Goal: Task Accomplishment & Management: Use online tool/utility

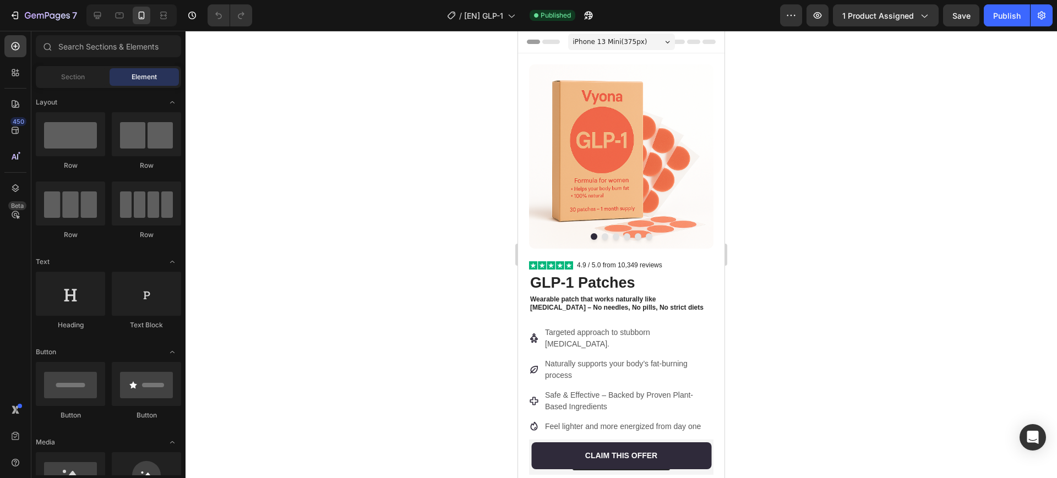
click at [337, 8] on div "/ [EN] GLP-1 Published" at bounding box center [520, 15] width 519 height 22
click at [44, 13] on icon "button" at bounding box center [47, 16] width 45 height 9
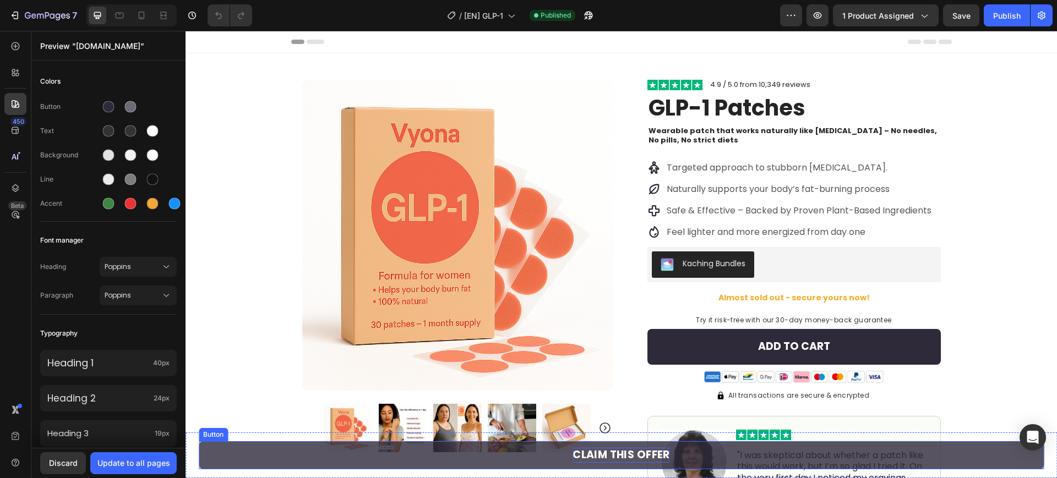
click at [623, 455] on p "Claim this offer" at bounding box center [620, 455] width 97 height 15
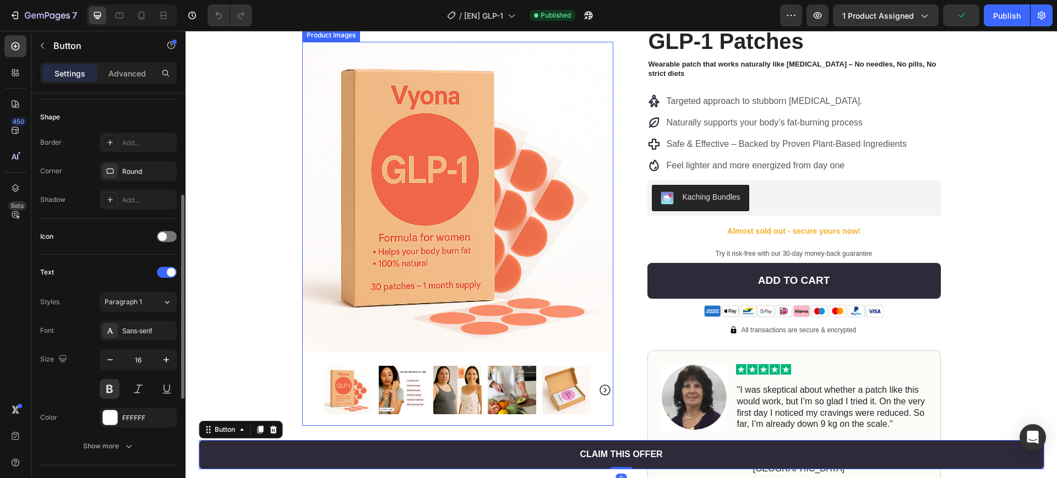
scroll to position [206, 0]
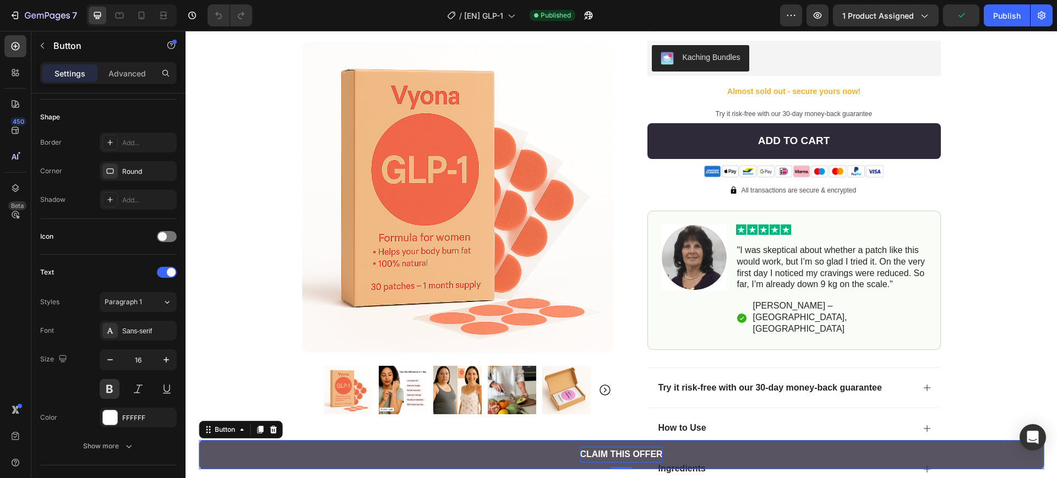
click at [610, 457] on p "Claim this offer" at bounding box center [621, 455] width 83 height 16
click at [199, 440] on button "VIEW" at bounding box center [621, 454] width 845 height 29
click at [628, 451] on p "VIEW OFFER" at bounding box center [621, 455] width 55 height 16
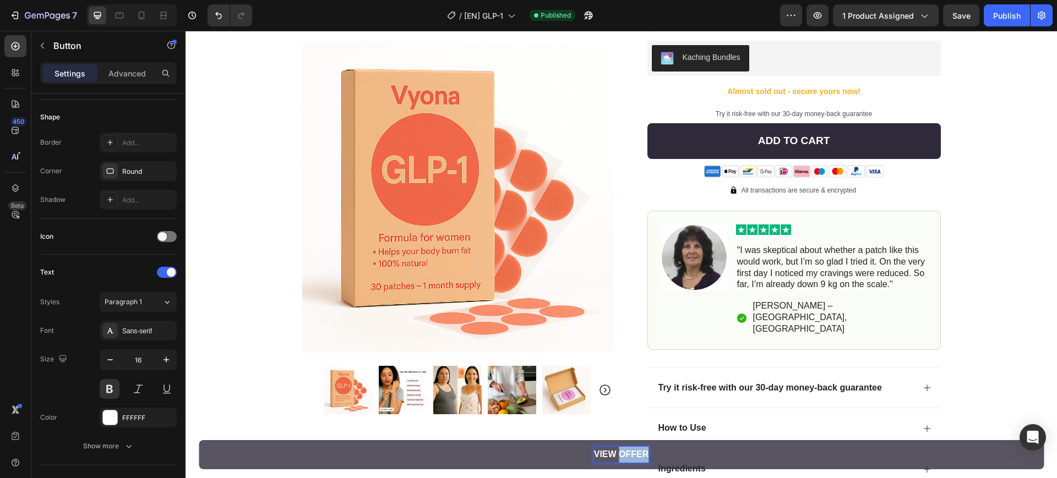
click at [628, 451] on p "VIEW OFFER" at bounding box center [621, 455] width 55 height 16
click at [199, 440] on button "View" at bounding box center [621, 454] width 845 height 29
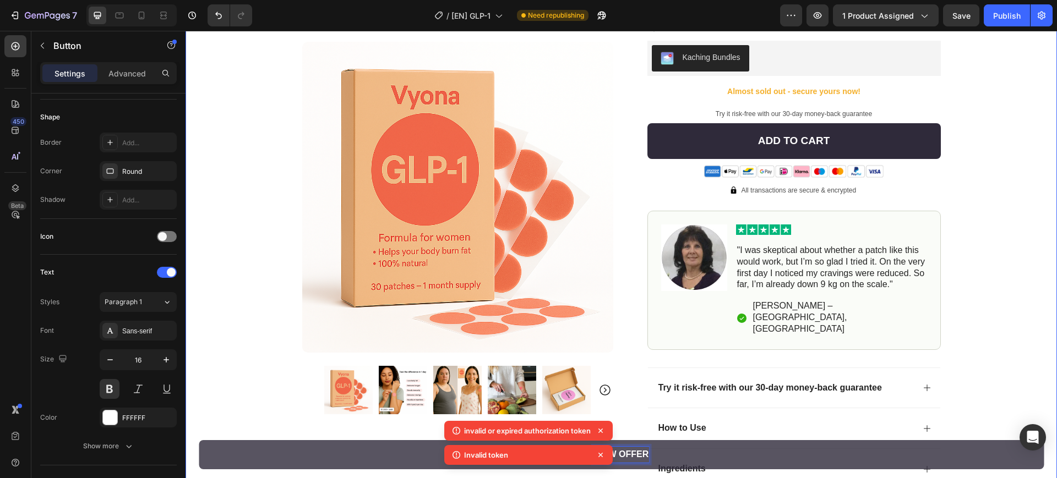
click at [245, 322] on div "Product Images Row Image 4.9 / 5.0 from 10,349 reviews Text Block Row GLP-1 Pat…" at bounding box center [620, 192] width 871 height 691
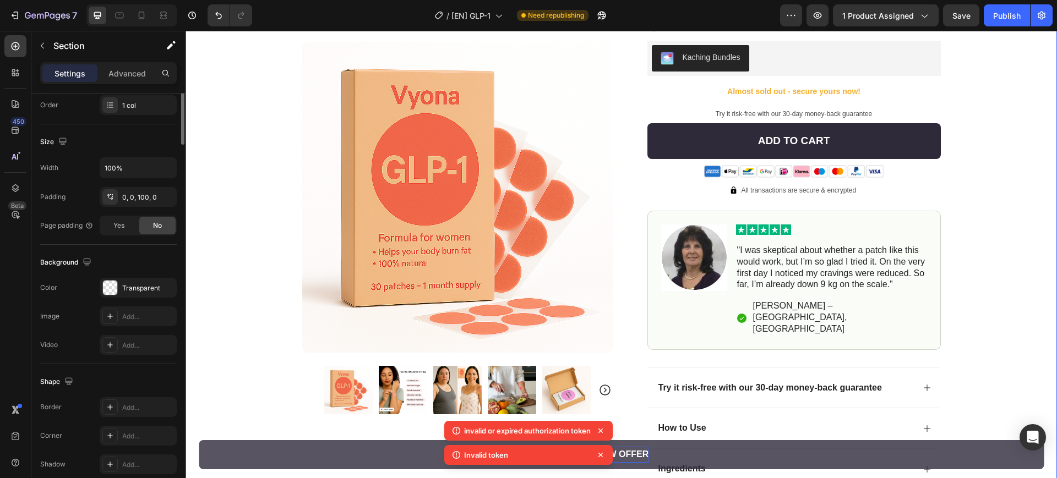
scroll to position [0, 0]
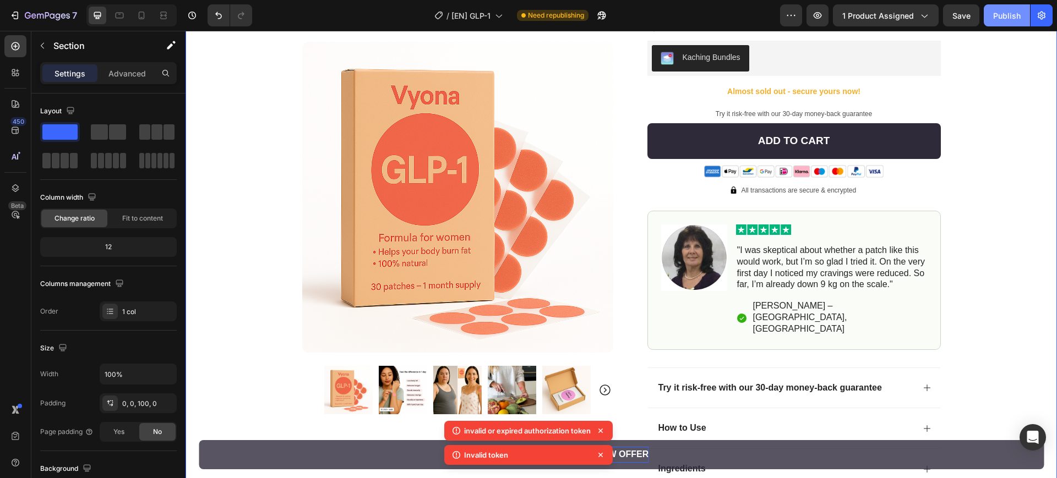
click at [1009, 25] on button "Publish" at bounding box center [1007, 15] width 46 height 22
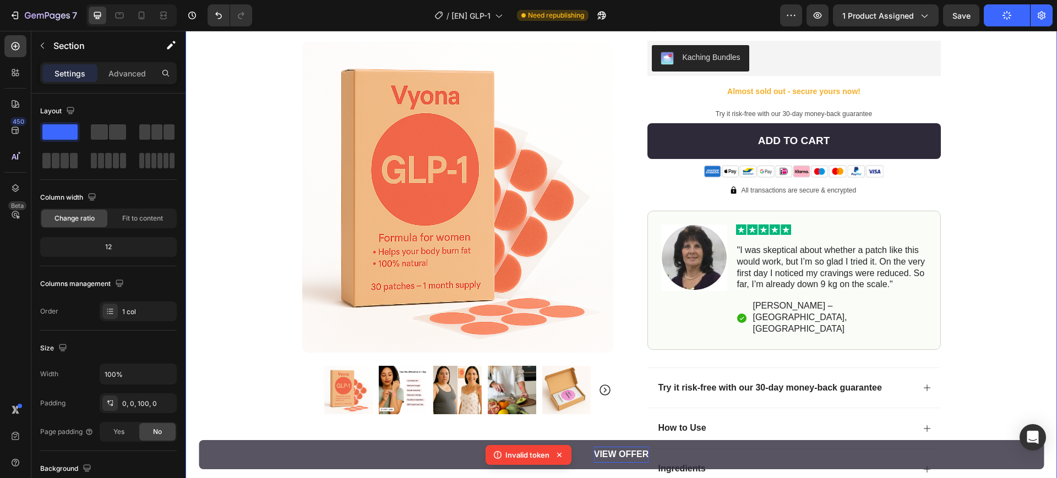
click at [561, 456] on icon at bounding box center [559, 455] width 11 height 11
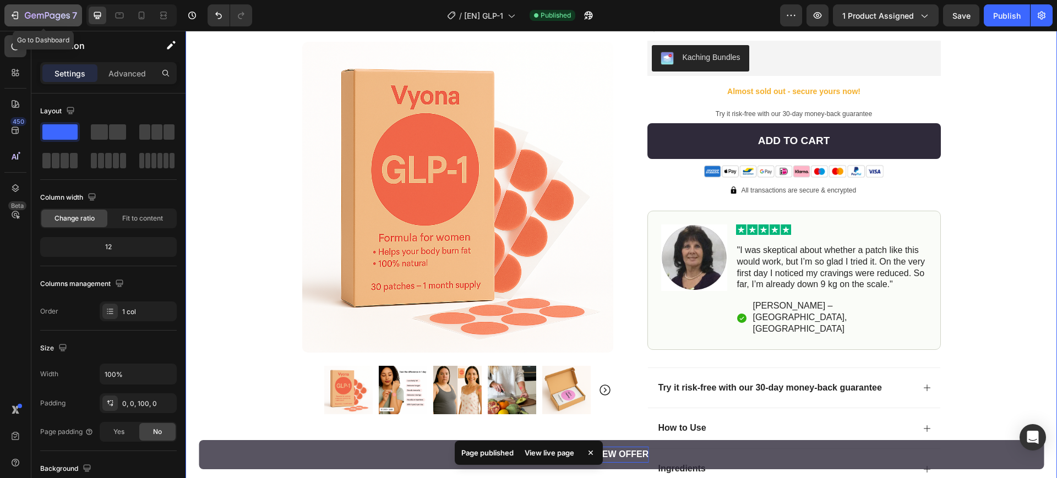
click at [44, 13] on icon "button" at bounding box center [47, 16] width 45 height 9
